Goal: Task Accomplishment & Management: Use online tool/utility

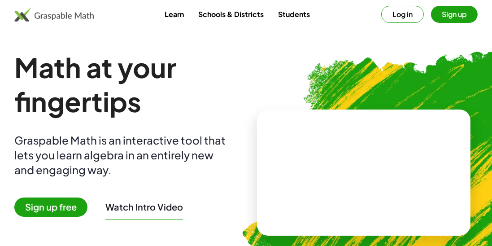
click at [61, 202] on span "Sign up free" at bounding box center [50, 206] width 73 height 19
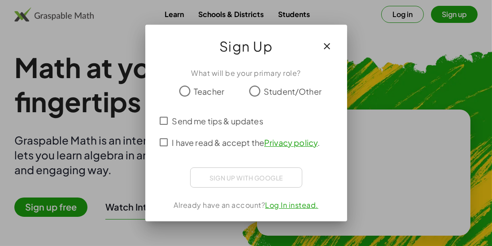
click at [403, 124] on div at bounding box center [246, 123] width 492 height 246
click at [450, 65] on div at bounding box center [246, 123] width 492 height 246
click at [453, 45] on div at bounding box center [246, 123] width 492 height 246
click at [396, 9] on div at bounding box center [246, 123] width 492 height 246
click at [390, 16] on div at bounding box center [246, 123] width 492 height 246
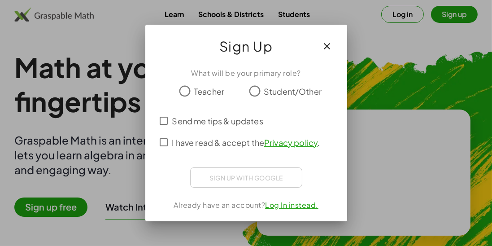
click at [409, 99] on div at bounding box center [246, 123] width 492 height 246
click at [385, 178] on div at bounding box center [246, 123] width 492 height 246
click at [410, 146] on div at bounding box center [246, 123] width 492 height 246
click at [410, 143] on div at bounding box center [246, 123] width 492 height 246
click at [412, 141] on div at bounding box center [246, 123] width 492 height 246
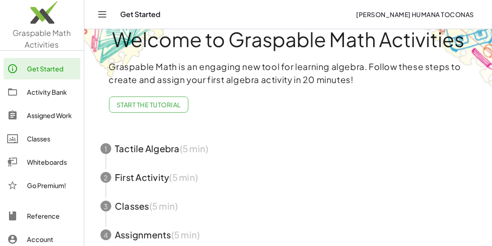
scroll to position [40, 0]
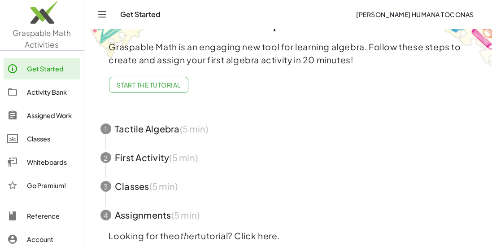
click at [54, 163] on div "Whiteboards" at bounding box center [52, 161] width 50 height 11
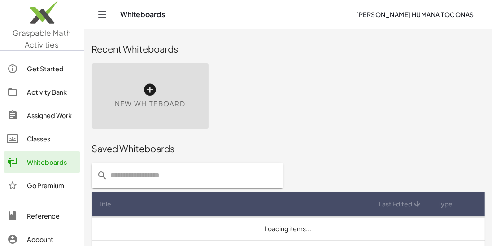
click at [150, 92] on icon at bounding box center [150, 89] width 14 height 14
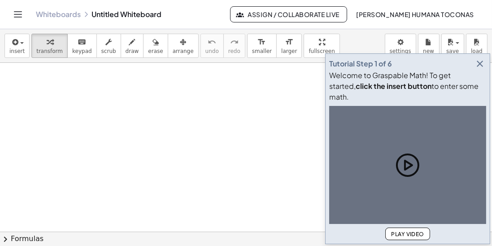
click at [475, 69] on icon "button" at bounding box center [479, 63] width 11 height 11
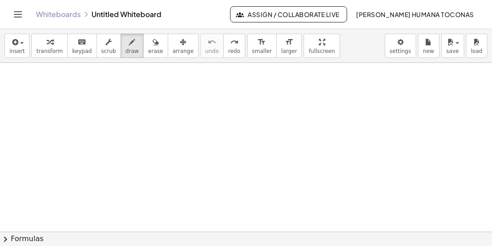
click at [220, 13] on div "Whiteboards Untitled Whiteboard" at bounding box center [133, 14] width 194 height 9
